Goal: Communication & Community: Connect with others

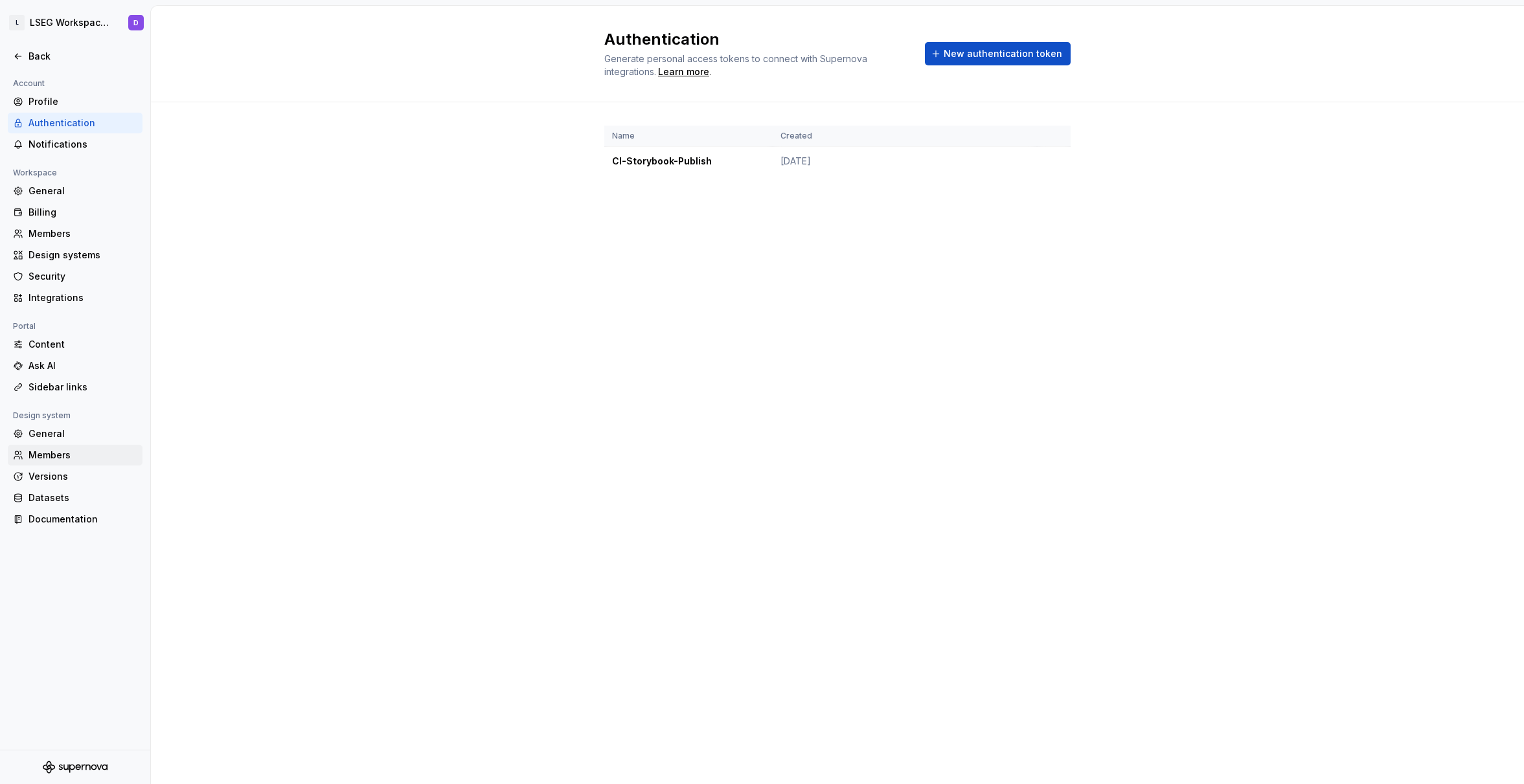
click at [57, 455] on div "Members" at bounding box center [83, 454] width 109 height 13
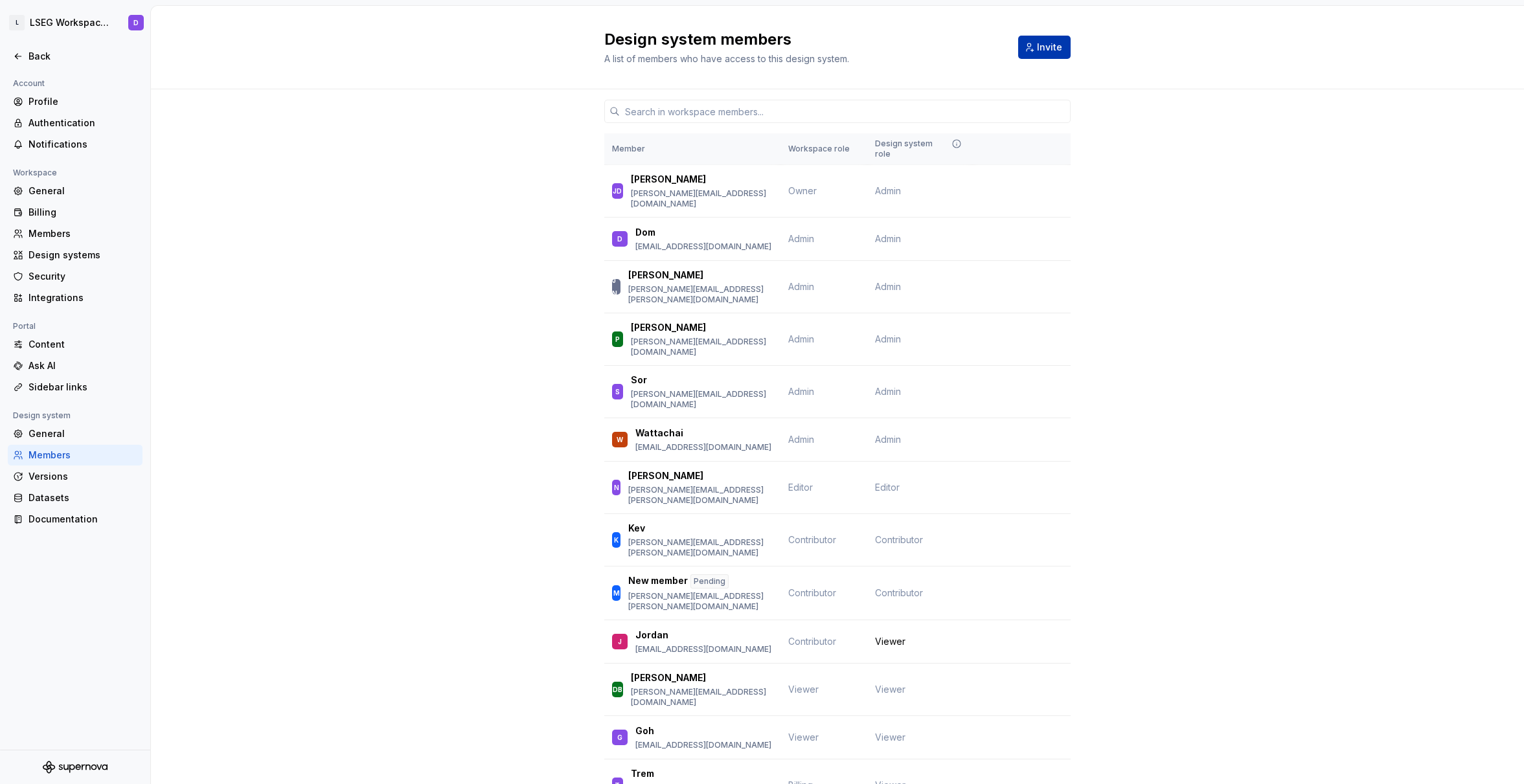
click at [1044, 50] on span "Invite" at bounding box center [1049, 47] width 25 height 13
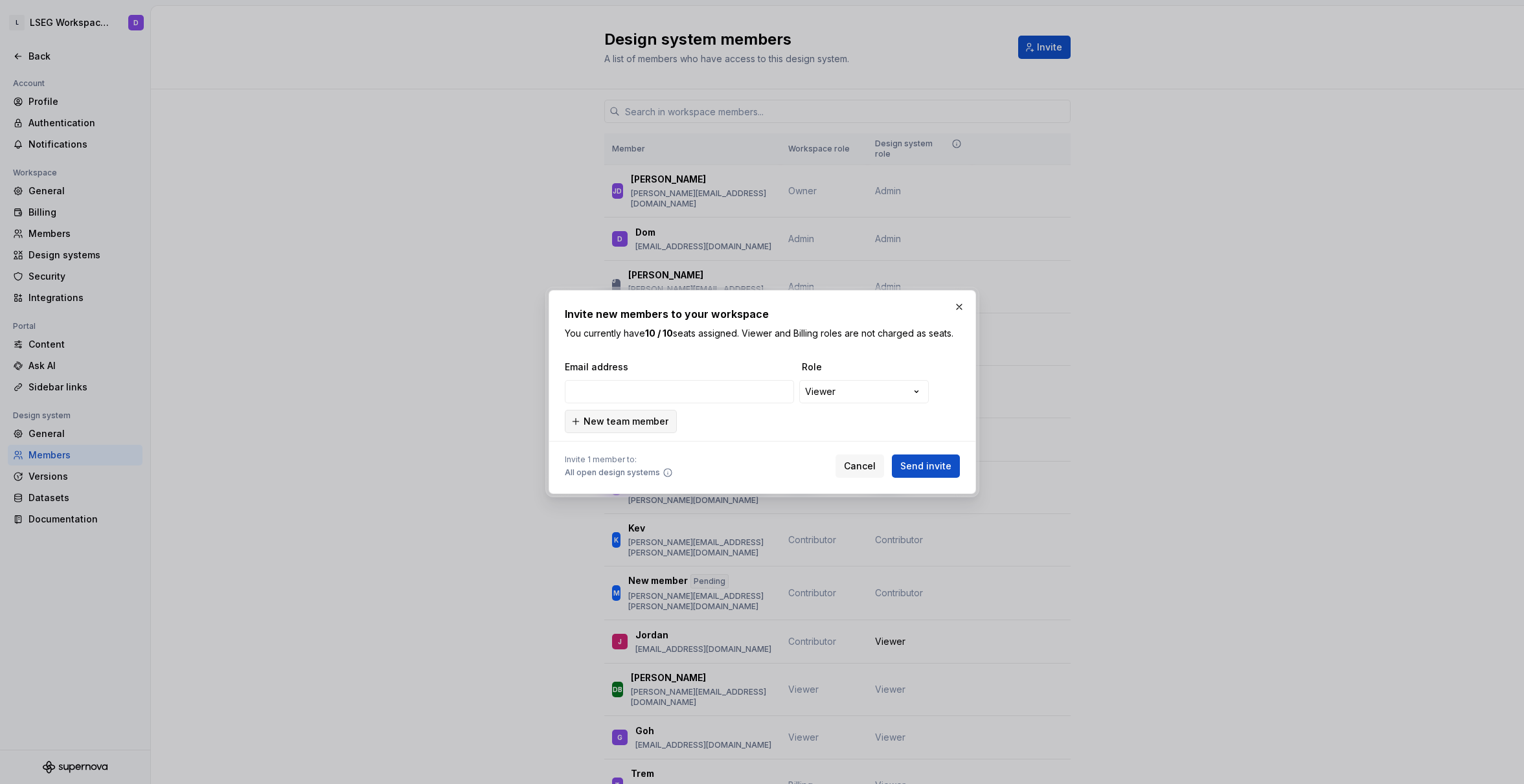
click at [623, 420] on span "New team member" at bounding box center [626, 421] width 85 height 13
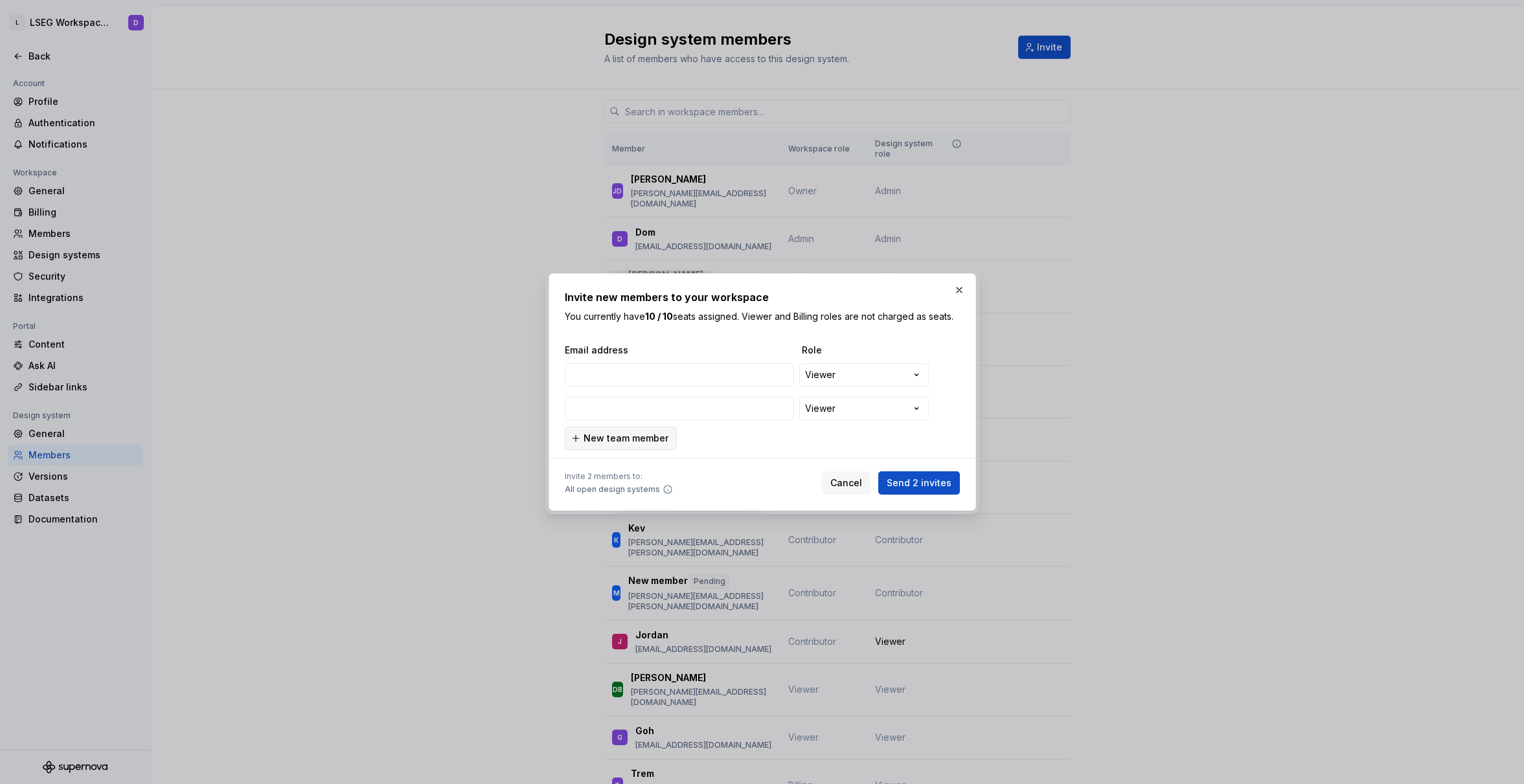
click at [615, 448] on button "New team member" at bounding box center [620, 439] width 112 height 23
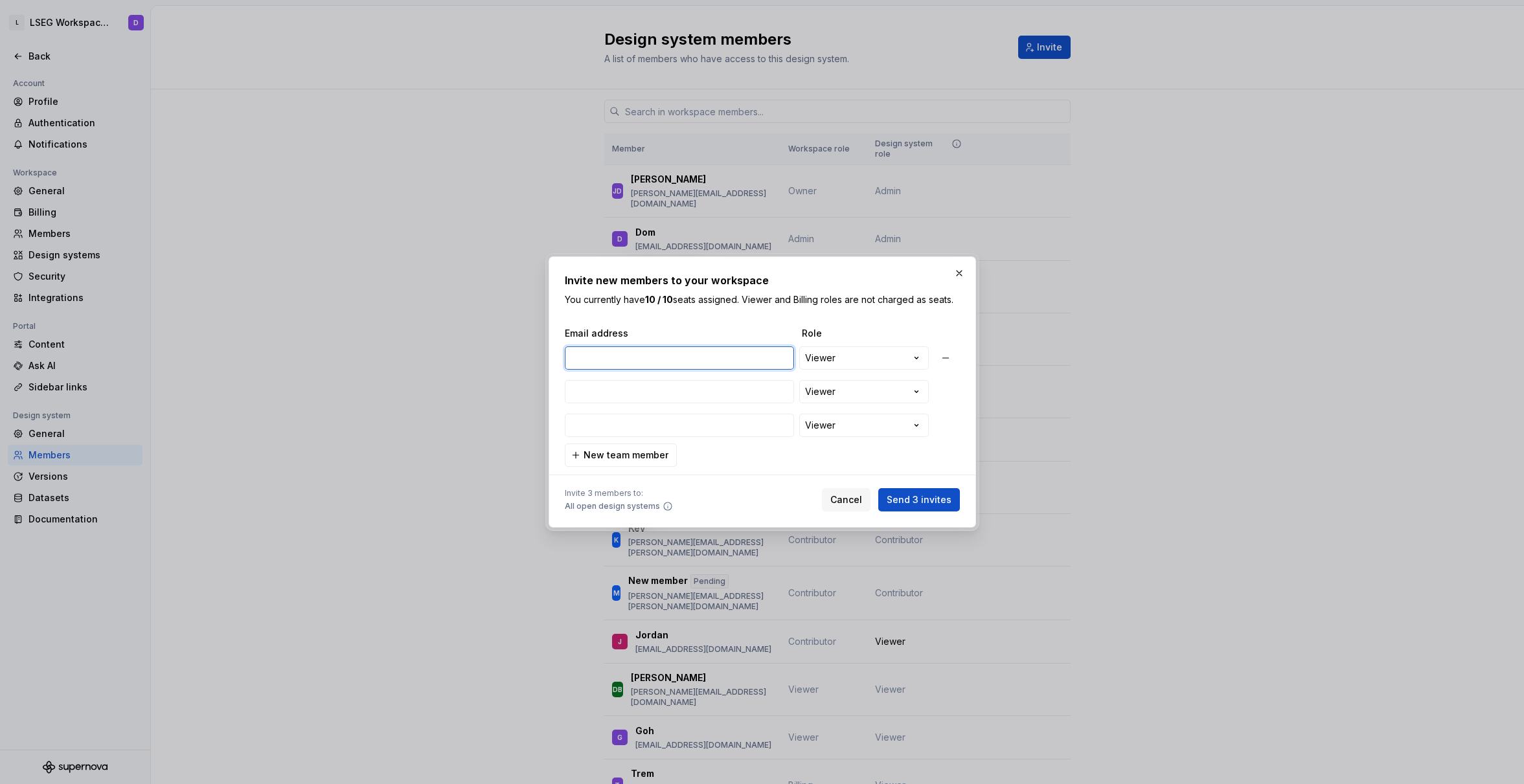
click at [674, 361] on input "email" at bounding box center [679, 358] width 230 height 23
paste input "[EMAIL_ADDRESS][DOMAIN_NAME]"
type input "[EMAIL_ADDRESS][DOMAIN_NAME]"
click at [671, 385] on input "email" at bounding box center [679, 392] width 230 height 23
paste input "[EMAIL_ADDRESS][DOMAIN_NAME]"
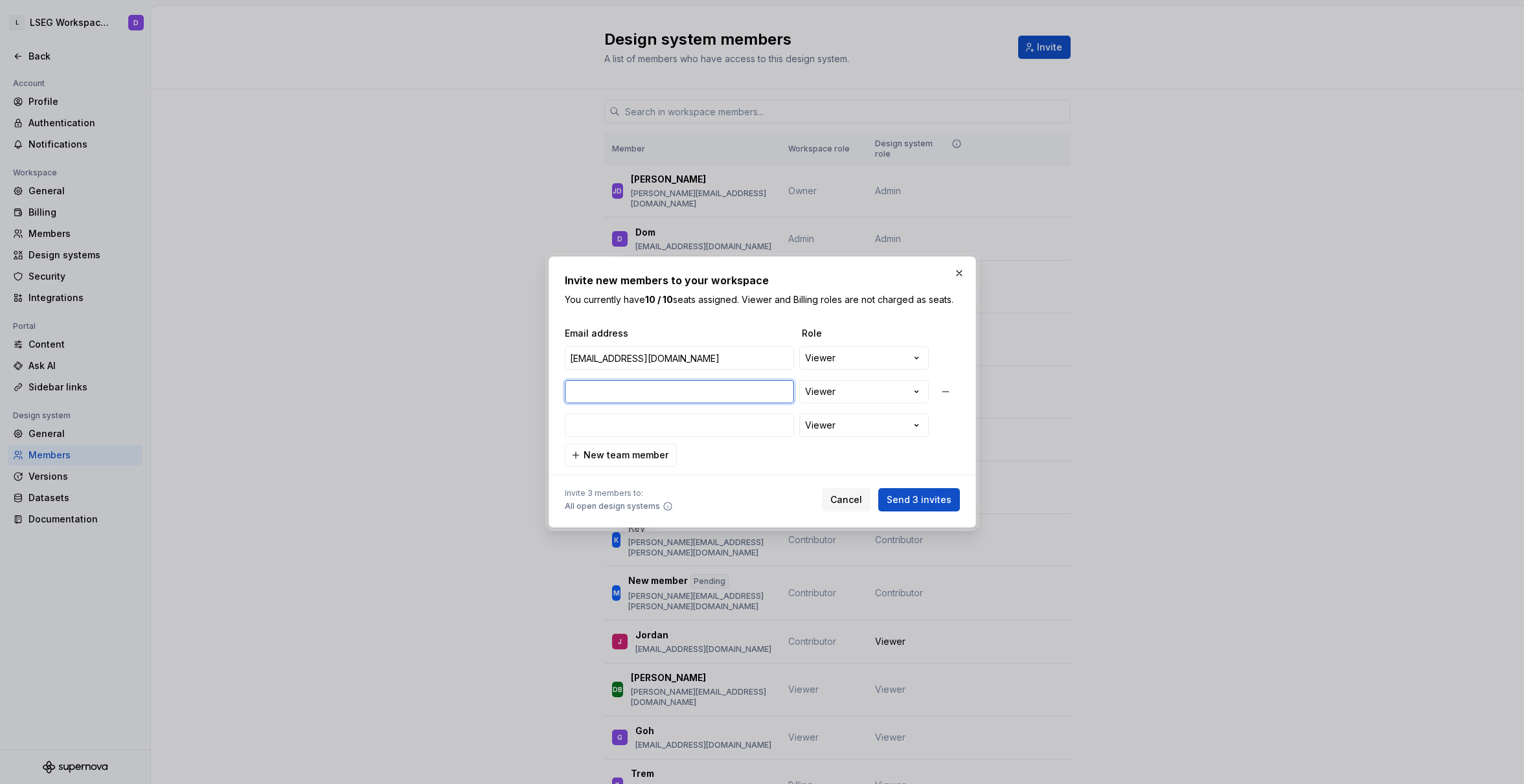
type input "[EMAIL_ADDRESS][DOMAIN_NAME]"
click at [618, 452] on span "New team member" at bounding box center [626, 454] width 85 height 13
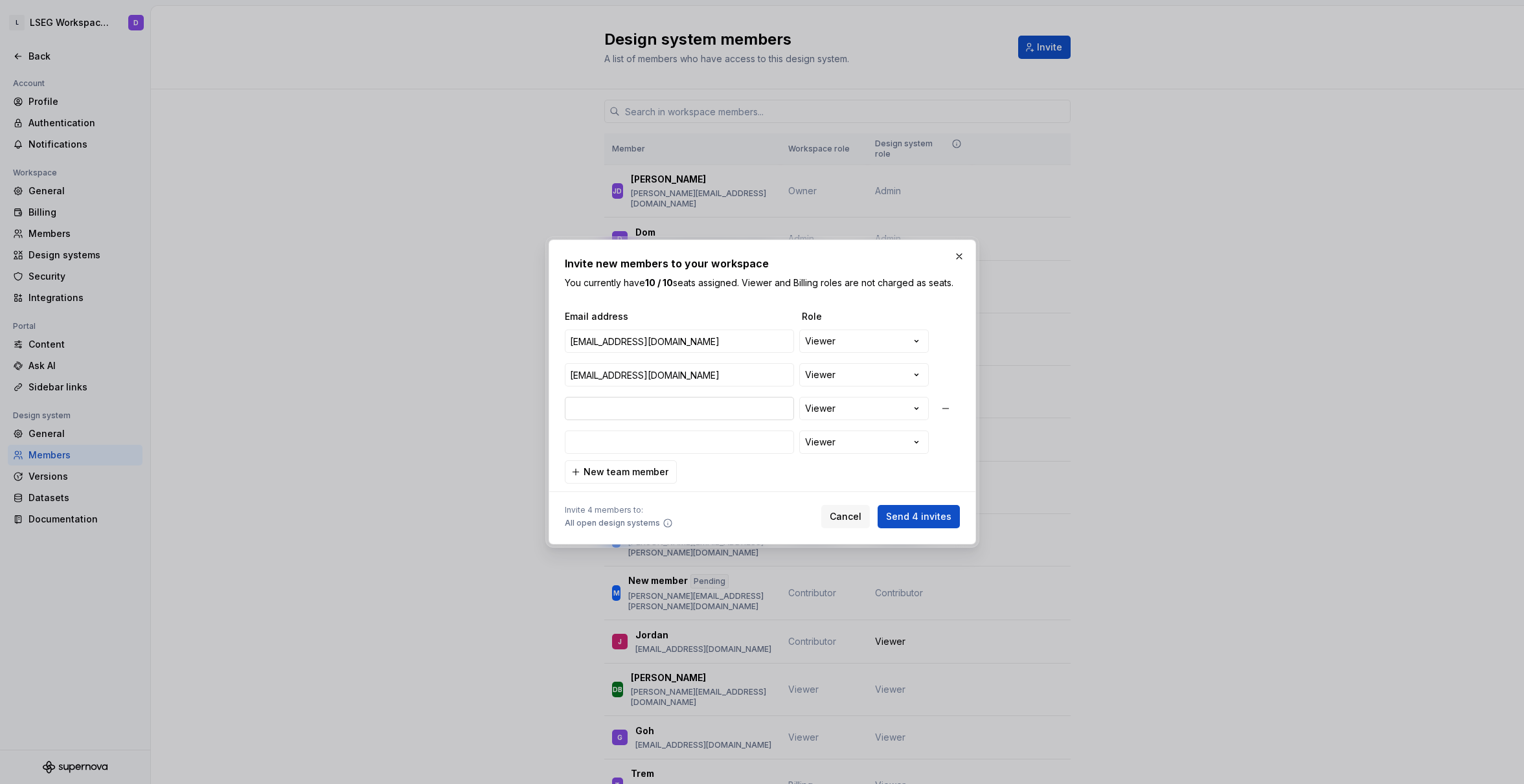
click at [626, 408] on input "email" at bounding box center [679, 409] width 230 height 23
paste input "[EMAIL_ADDRESS][DOMAIN_NAME]"
type input "[EMAIL_ADDRESS][DOMAIN_NAME]"
click at [561, 437] on div "**********" at bounding box center [762, 391] width 427 height 304
click at [589, 445] on input "email" at bounding box center [679, 443] width 230 height 23
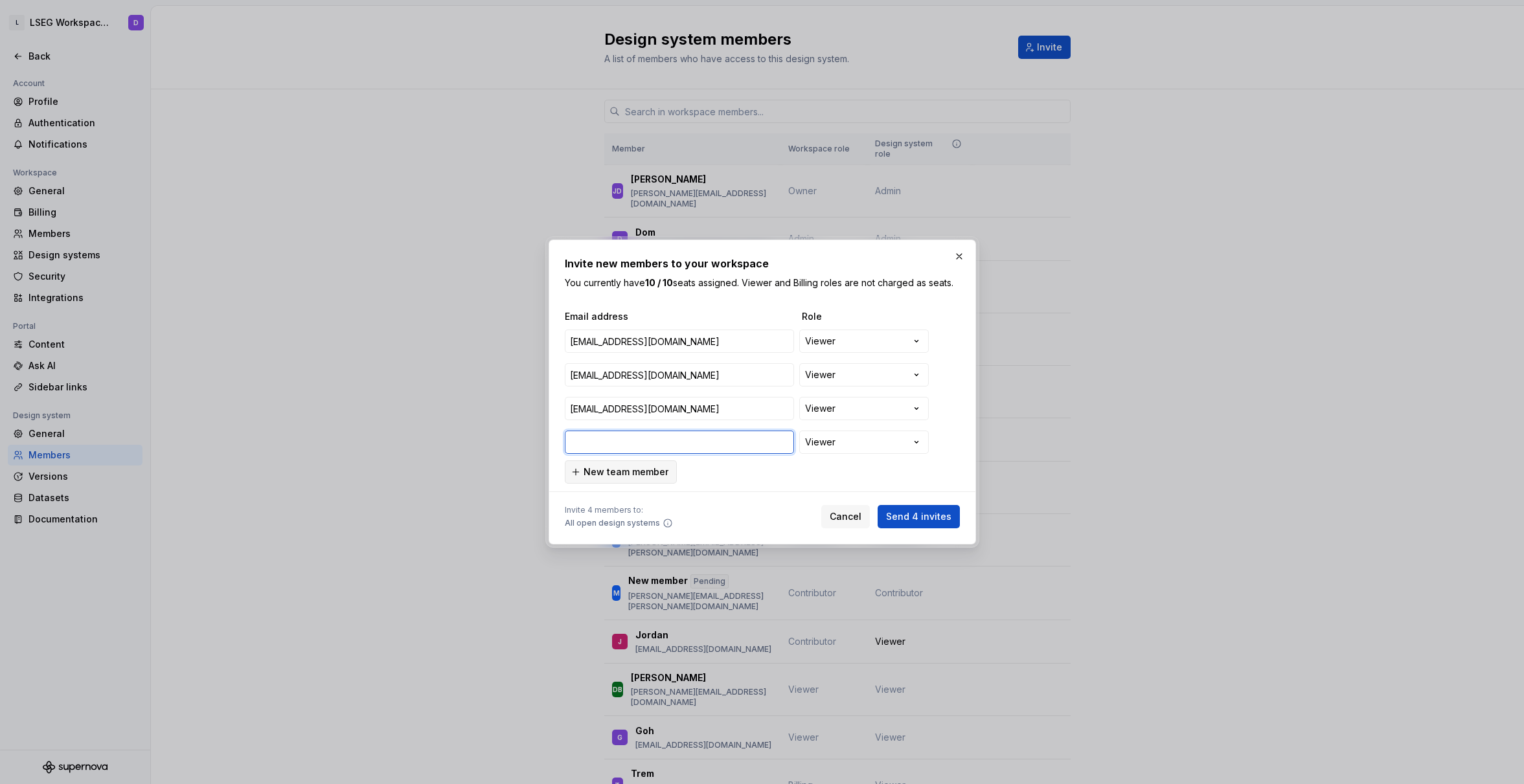
paste input "[EMAIL_ADDRESS][DOMAIN_NAME]"
type input "[EMAIL_ADDRESS][DOMAIN_NAME]"
click at [624, 476] on span "New team member" at bounding box center [626, 471] width 85 height 13
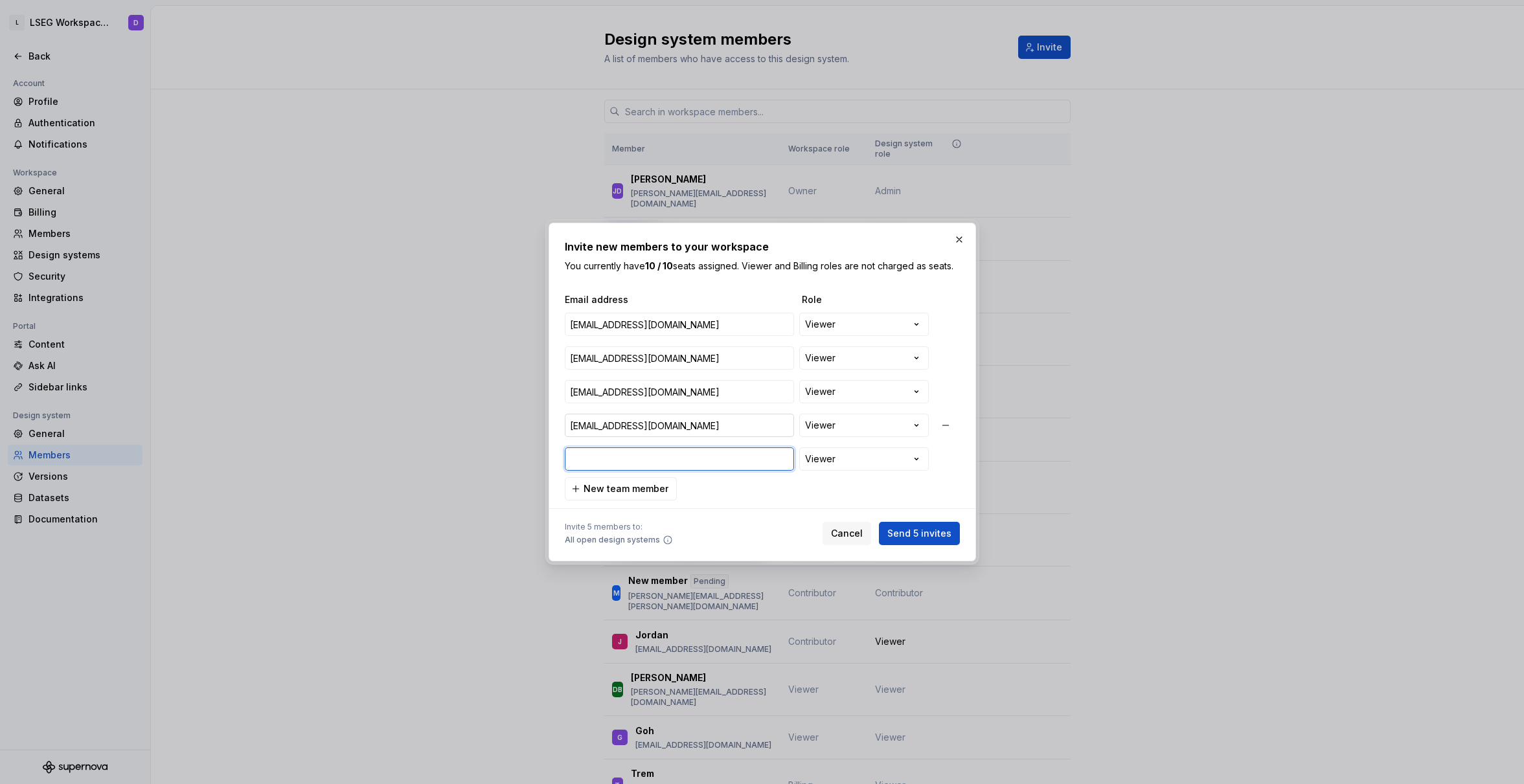
paste input "[PERSON_NAME][EMAIL_ADDRESS][DOMAIN_NAME]"
type input "[PERSON_NAME][EMAIL_ADDRESS][DOMAIN_NAME]"
click at [936, 537] on span "Send 5 invites" at bounding box center [920, 533] width 64 height 13
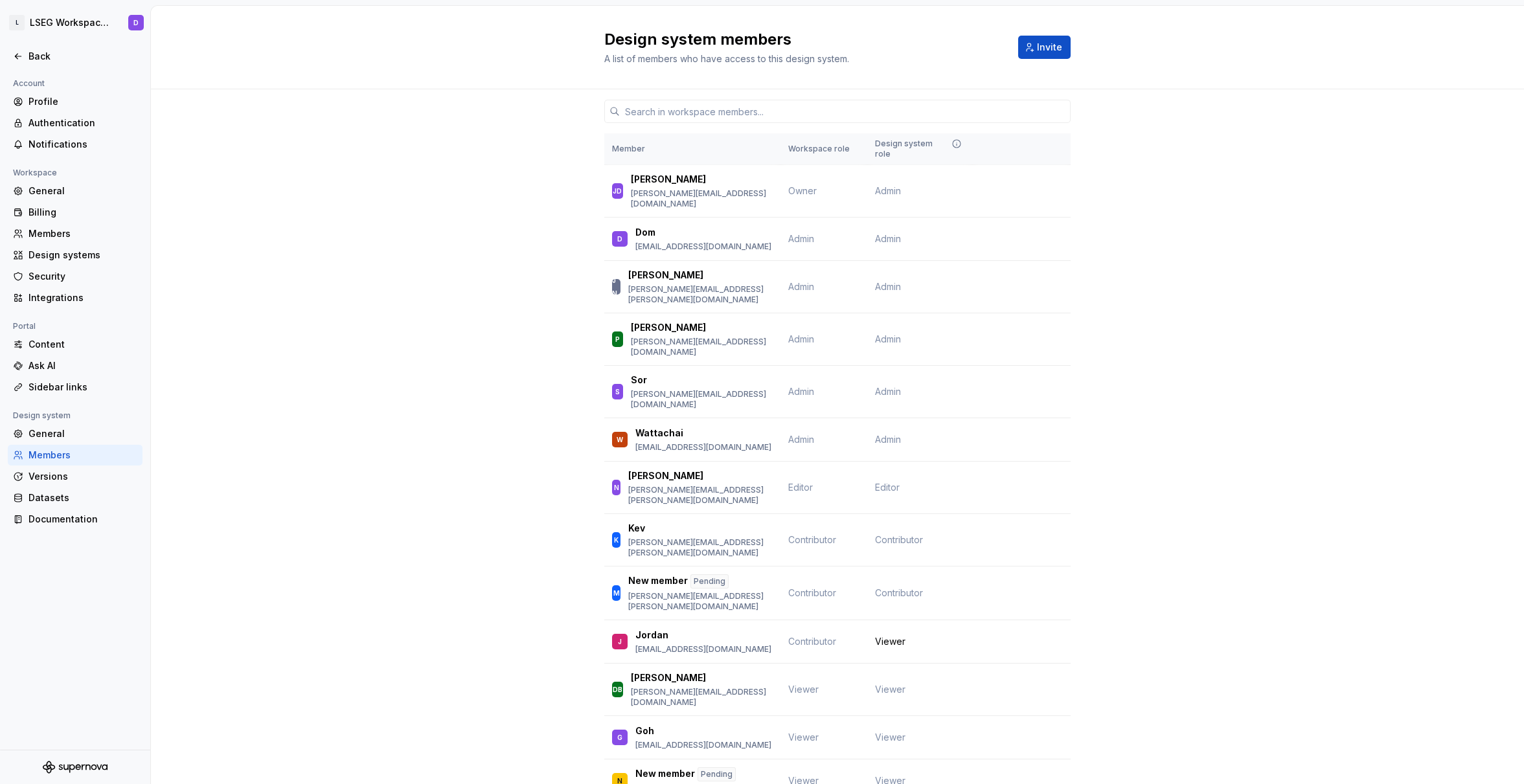
click at [423, 466] on div "Member Workspace role Design system role JD [PERSON_NAME] [PERSON_NAME][EMAIL_A…" at bounding box center [837, 588] width 1373 height 998
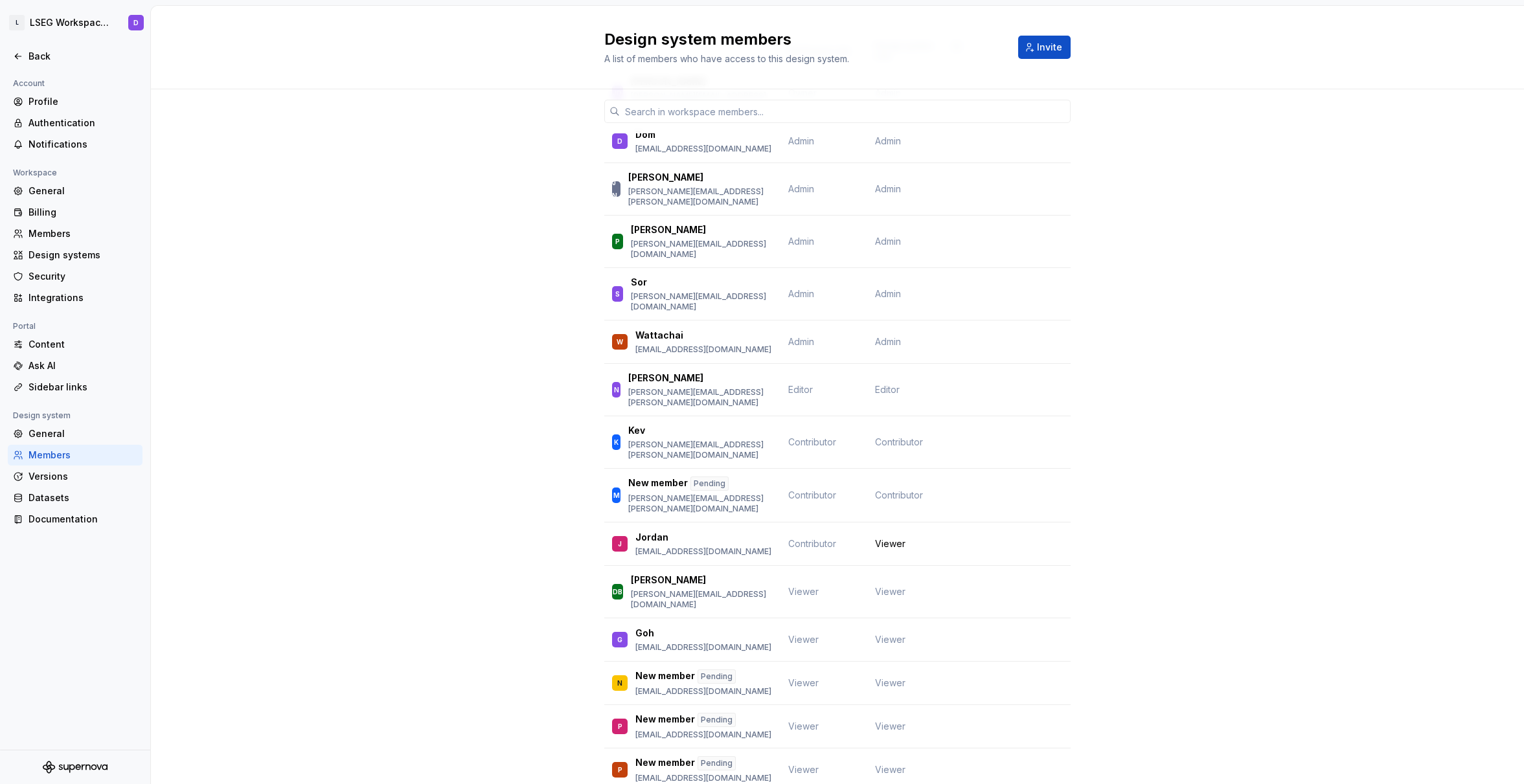
scroll to position [210, 0]
